Goal: Task Accomplishment & Management: Use online tool/utility

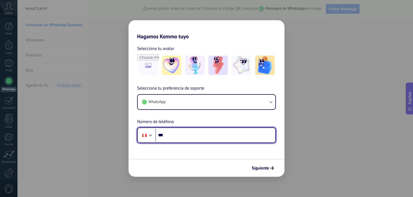
click at [178, 135] on input "***" at bounding box center [216, 135] width 120 height 12
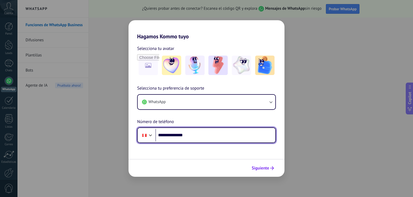
type input "**********"
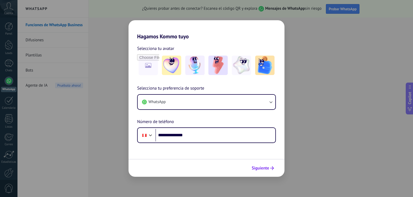
click at [268, 169] on span "Siguiente" at bounding box center [260, 168] width 17 height 4
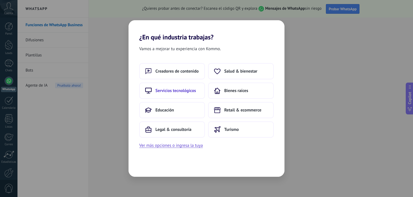
click at [177, 91] on span "Servicios tecnológicos" at bounding box center [176, 90] width 41 height 5
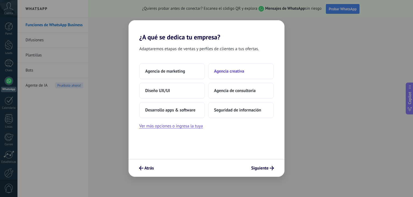
click at [234, 73] on span "Agencia creativa" at bounding box center [229, 70] width 30 height 5
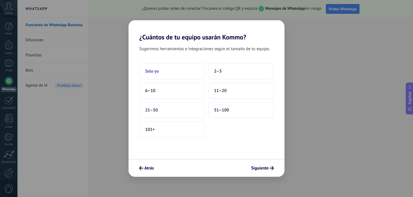
click at [162, 75] on button "Solo yo" at bounding box center [172, 71] width 66 height 16
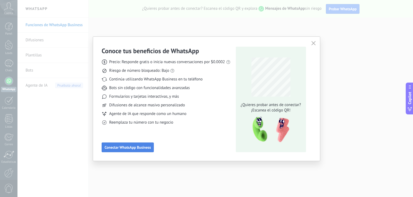
click at [123, 147] on span "Conectar WhatsApp Business" at bounding box center [128, 147] width 46 height 4
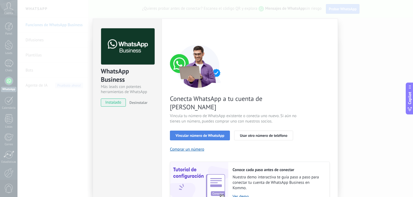
click at [214, 133] on span "Vincular número de WhatsApp" at bounding box center [200, 135] width 49 height 4
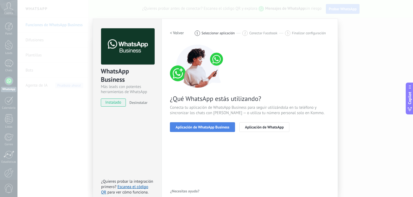
click at [216, 128] on span "Aplicación de WhatsApp Business" at bounding box center [203, 127] width 54 height 4
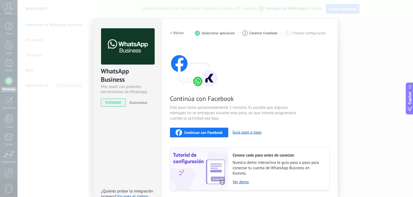
click at [214, 133] on span "Continuar con Facebook" at bounding box center [203, 132] width 38 height 4
click at [338, 101] on div "WhatsApp Business Más leads con potentes herramientas de WhatsApp instalado Des…" at bounding box center [215, 98] width 396 height 197
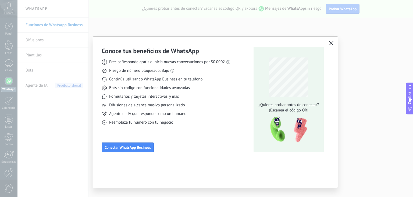
click at [330, 41] on use "button" at bounding box center [332, 43] width 4 height 4
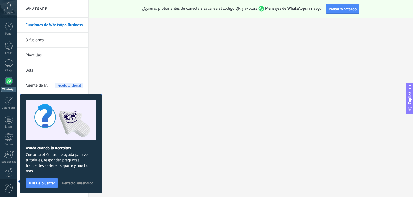
click at [7, 80] on div at bounding box center [9, 80] width 9 height 9
